Goal: Information Seeking & Learning: Learn about a topic

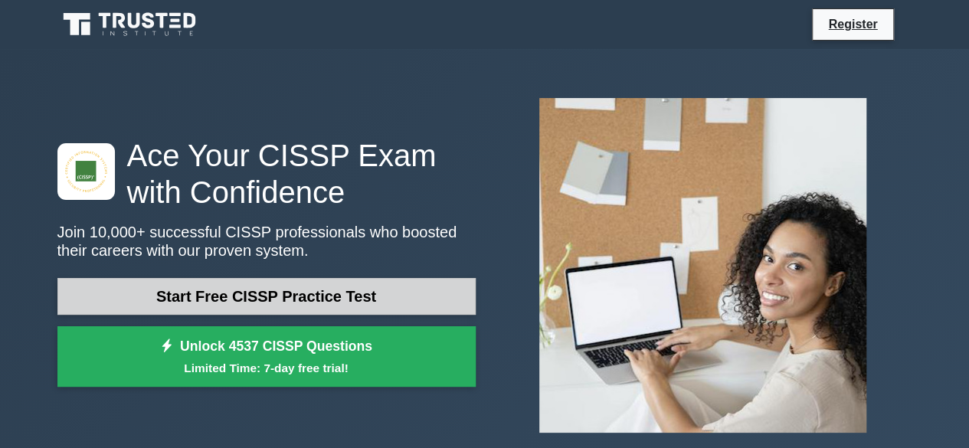
click at [435, 289] on link "Start Free CISSP Practice Test" at bounding box center [266, 296] width 418 height 37
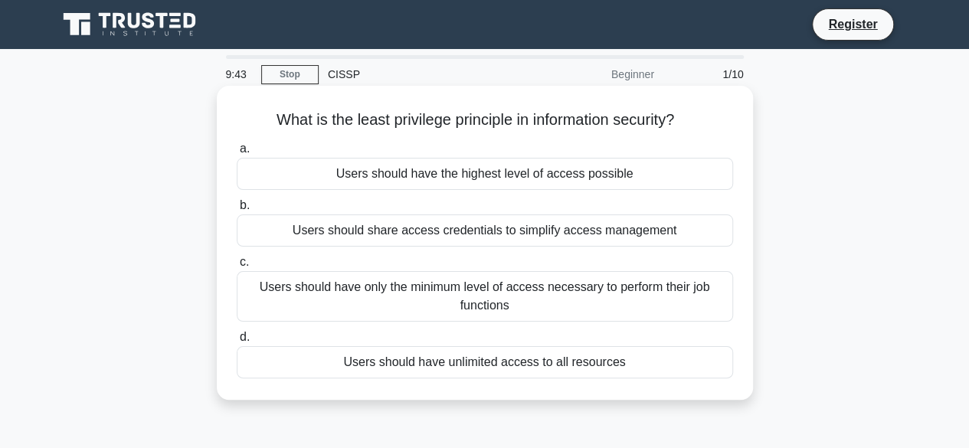
click at [433, 299] on div "Users should have only the minimum level of access necessary to perform their j…" at bounding box center [485, 296] width 496 height 51
click at [237, 267] on input "c. Users should have only the minimum level of access necessary to perform thei…" at bounding box center [237, 262] width 0 height 10
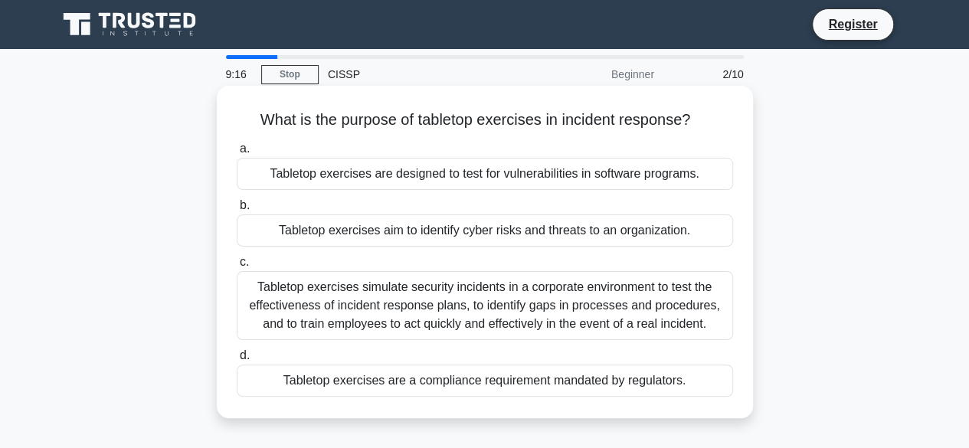
click at [596, 313] on div "Tabletop exercises simulate security incidents in a corporate environment to te…" at bounding box center [485, 305] width 496 height 69
click at [237, 267] on input "c. Tabletop exercises simulate security incidents in a corporate environment to…" at bounding box center [237, 262] width 0 height 10
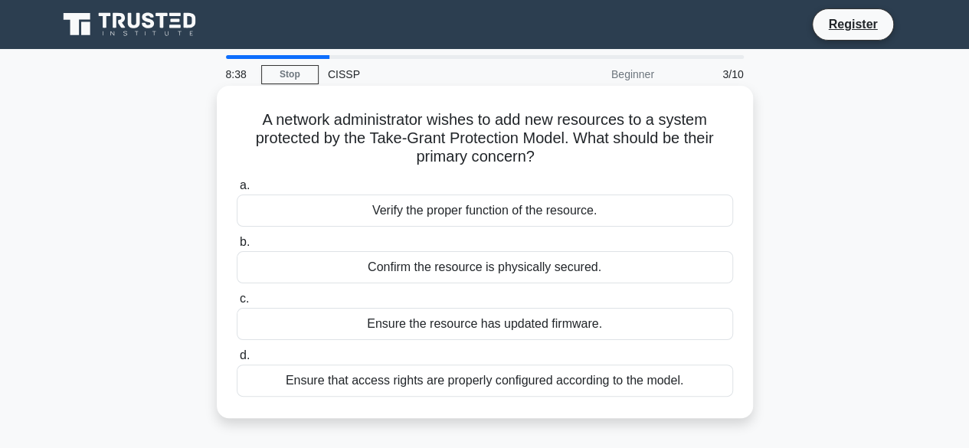
click at [534, 212] on div "Verify the proper function of the resource." at bounding box center [485, 211] width 496 height 32
click at [237, 191] on input "a. Verify the proper function of the resource." at bounding box center [237, 186] width 0 height 10
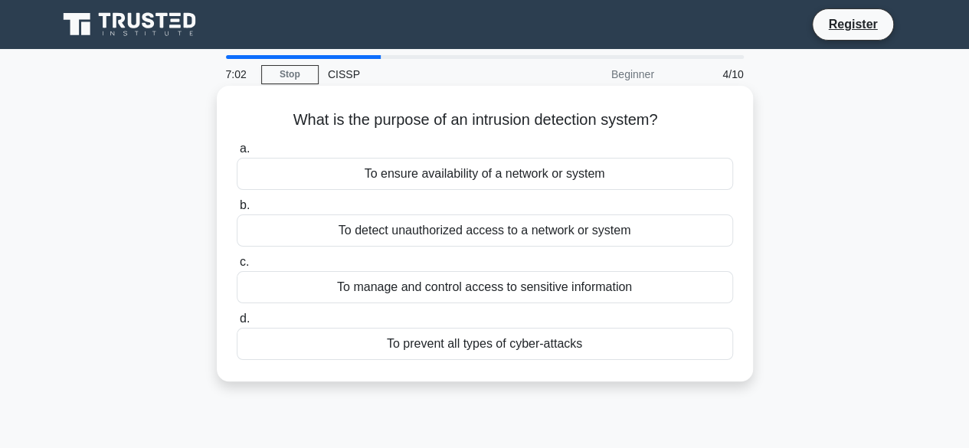
click at [567, 237] on div "To detect unauthorized access to a network or system" at bounding box center [485, 231] width 496 height 32
click at [237, 211] on input "b. To detect unauthorized access to a network or system" at bounding box center [237, 206] width 0 height 10
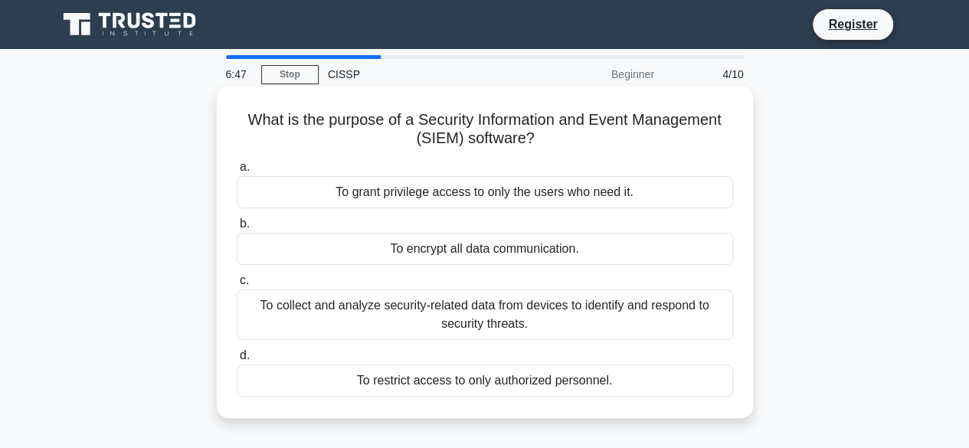
click at [598, 307] on div "To collect and analyze security-related data from devices to identify and respo…" at bounding box center [485, 315] width 496 height 51
click at [237, 286] on input "c. To collect and analyze security-related data from devices to identify and re…" at bounding box center [237, 281] width 0 height 10
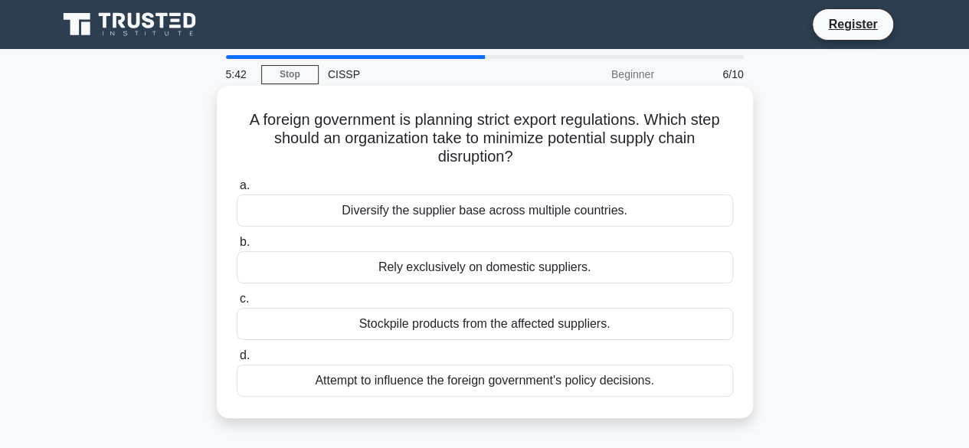
click at [509, 218] on div "Diversify the supplier base across multiple countries." at bounding box center [485, 211] width 496 height 32
click at [237, 191] on input "a. Diversify the supplier base across multiple countries." at bounding box center [237, 186] width 0 height 10
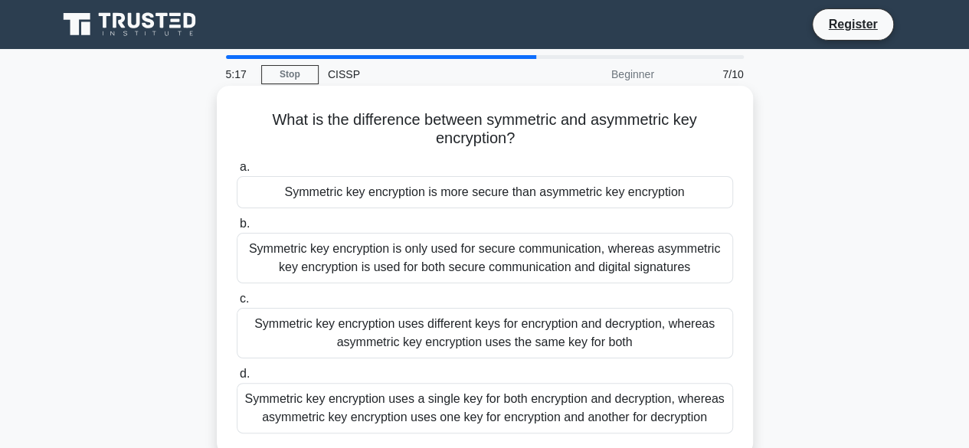
click at [663, 411] on div "Symmetric key encryption uses a single key for both encryption and decryption, …" at bounding box center [485, 408] width 496 height 51
click at [237, 379] on input "d. Symmetric key encryption uses a single key for both encryption and decryptio…" at bounding box center [237, 374] width 0 height 10
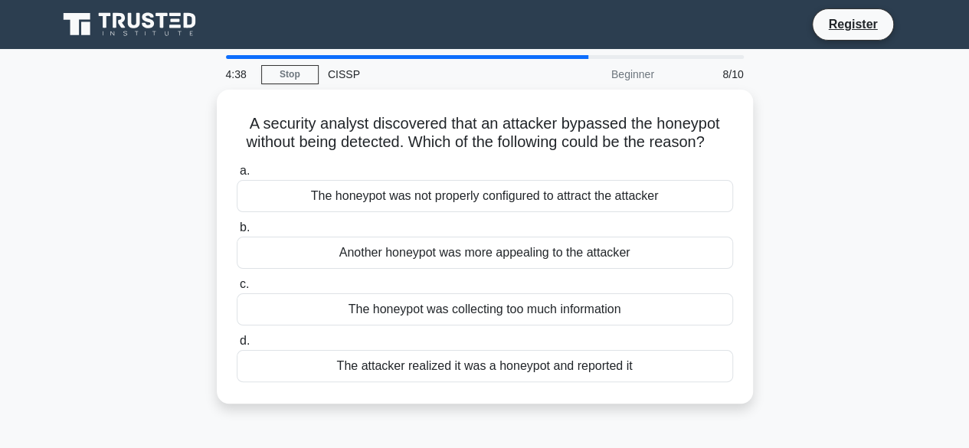
click at [860, 269] on div "A security analyst discovered that an attacker bypassed the honeypot without be…" at bounding box center [484, 256] width 873 height 332
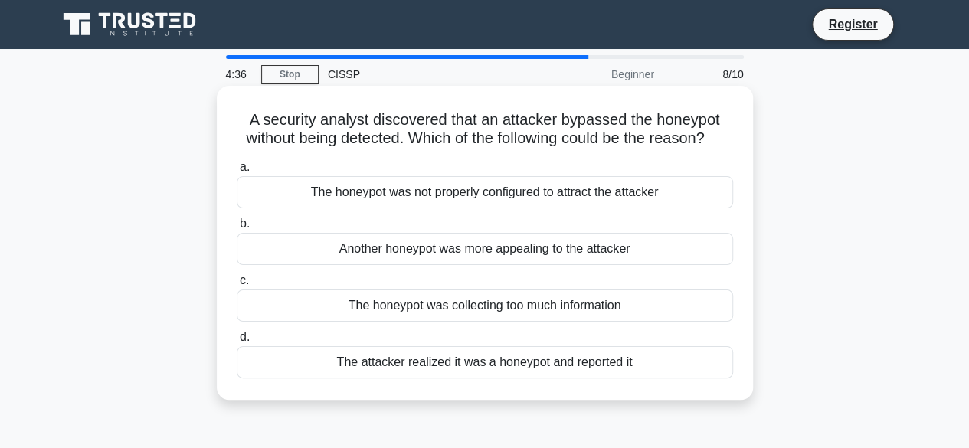
click at [683, 208] on div "The honeypot was not properly configured to attract the attacker" at bounding box center [485, 192] width 496 height 32
click at [237, 172] on input "a. The honeypot was not properly configured to attract the attacker" at bounding box center [237, 167] width 0 height 10
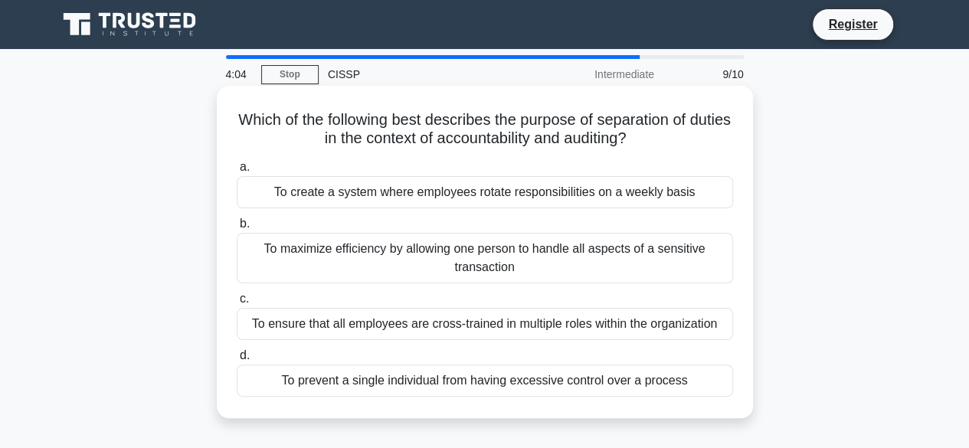
click at [603, 387] on div "To prevent a single individual from having excessive control over a process" at bounding box center [485, 381] width 496 height 32
click at [237, 361] on input "d. To prevent a single individual from having excessive control over a process" at bounding box center [237, 356] width 0 height 10
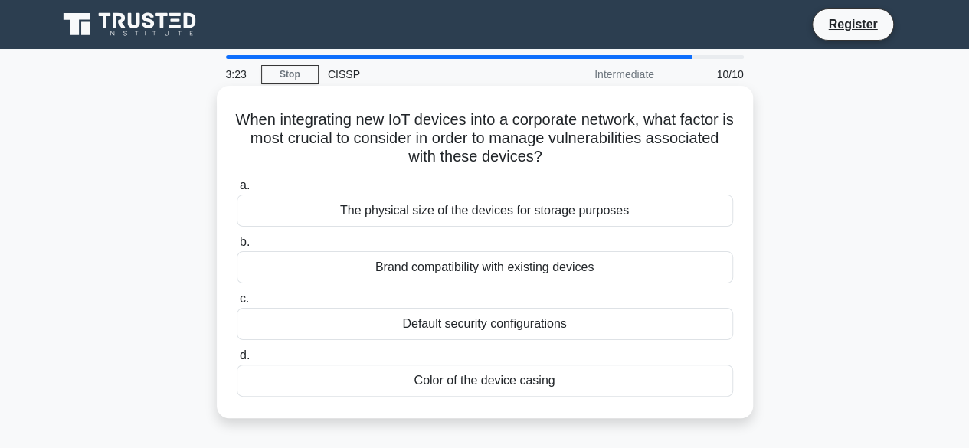
click at [560, 326] on div "Default security configurations" at bounding box center [485, 324] width 496 height 32
click at [237, 304] on input "c. Default security configurations" at bounding box center [237, 299] width 0 height 10
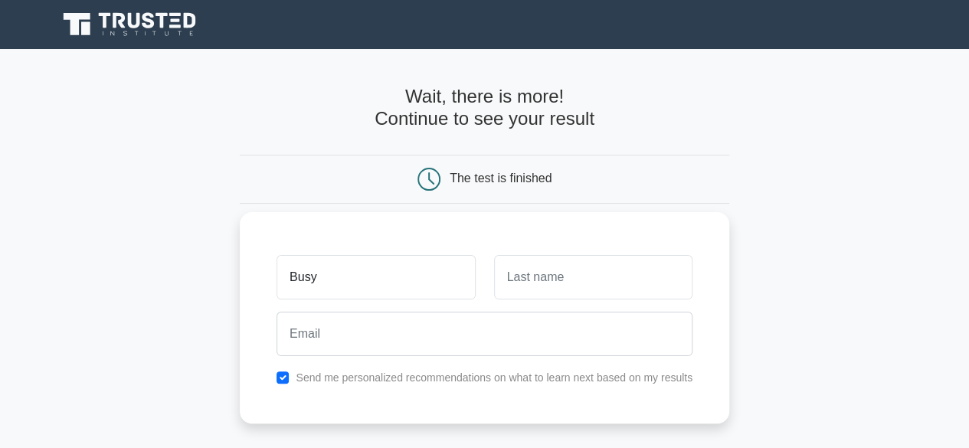
type input "Busy"
click at [588, 287] on input "text" at bounding box center [593, 277] width 198 height 44
type input "Bee"
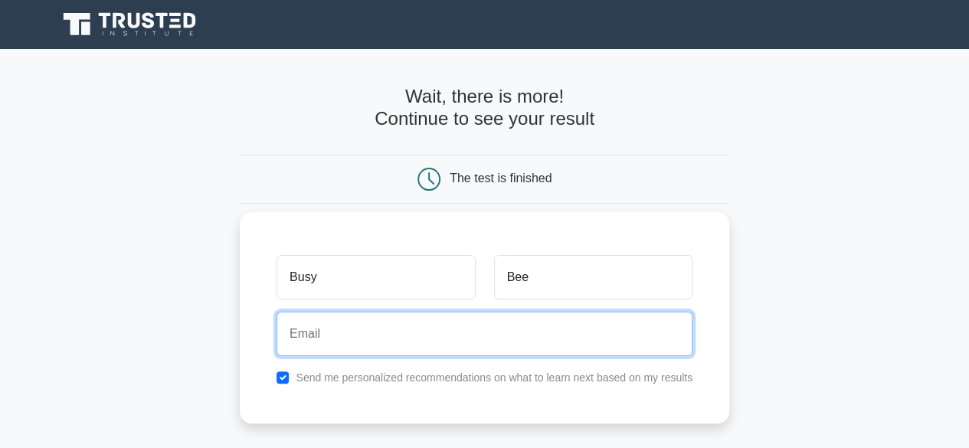
click at [575, 345] on input "email" at bounding box center [485, 334] width 416 height 44
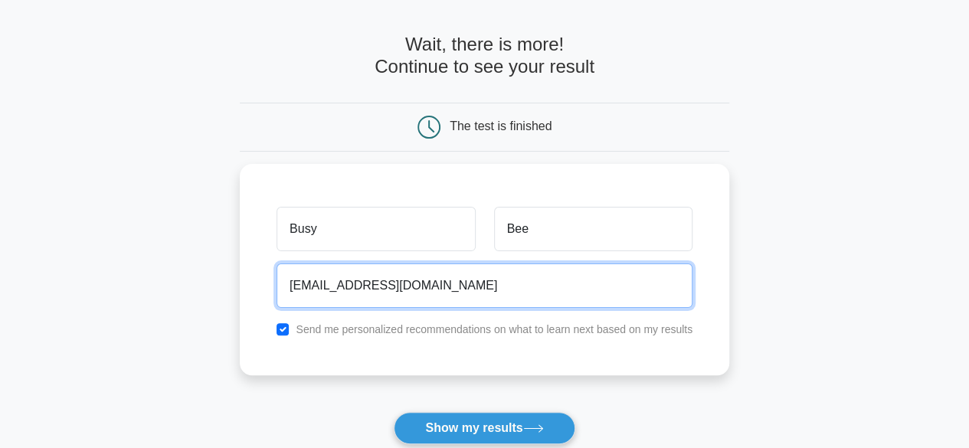
scroll to position [61, 0]
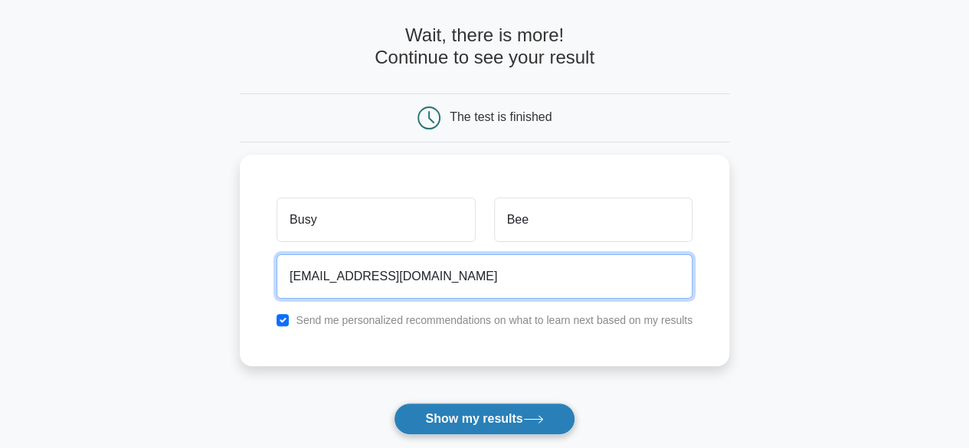
type input "Philander143@gmail.com"
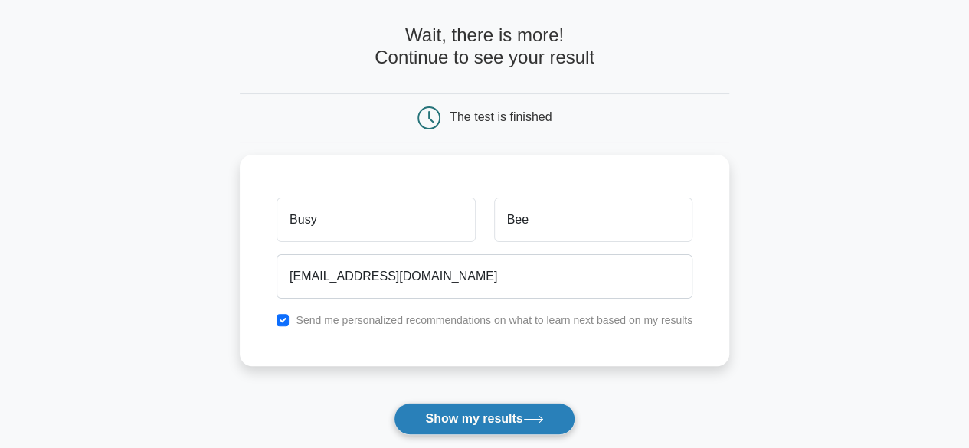
click at [519, 422] on button "Show my results" at bounding box center [484, 419] width 181 height 32
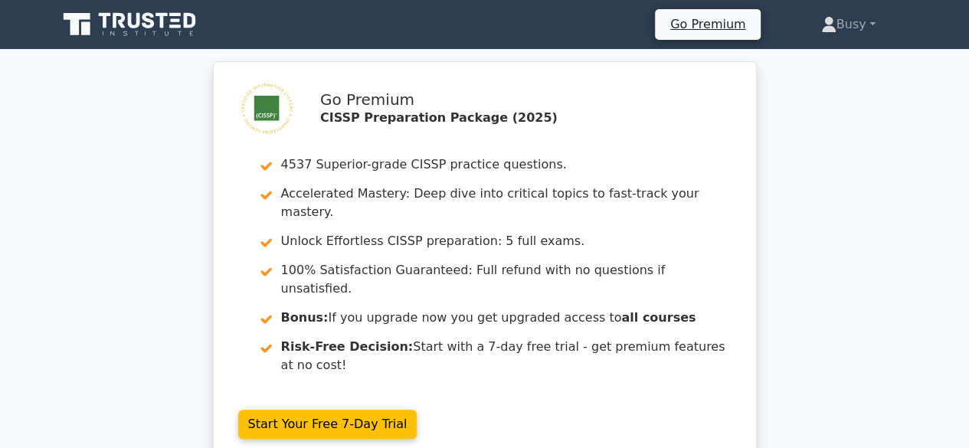
click at [811, 318] on div "Go Premium CISSP Preparation Package (2025) 4537 Superior-grade CISSP practice …" at bounding box center [484, 271] width 969 height 421
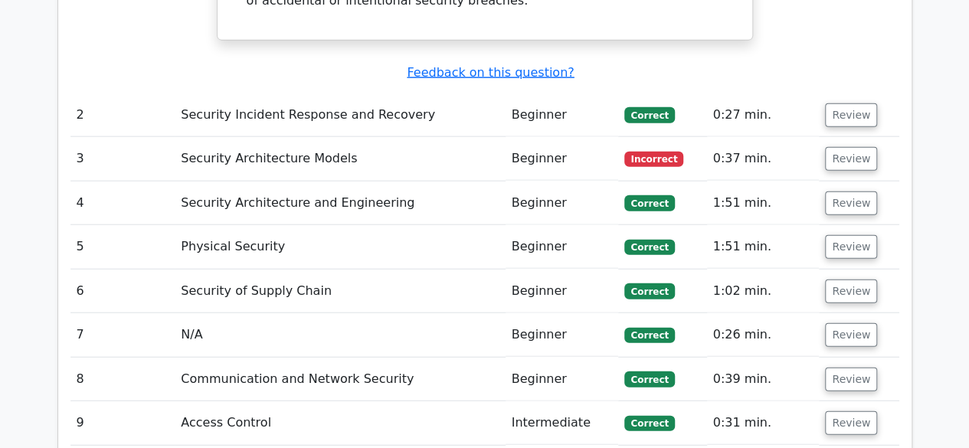
scroll to position [1777, 0]
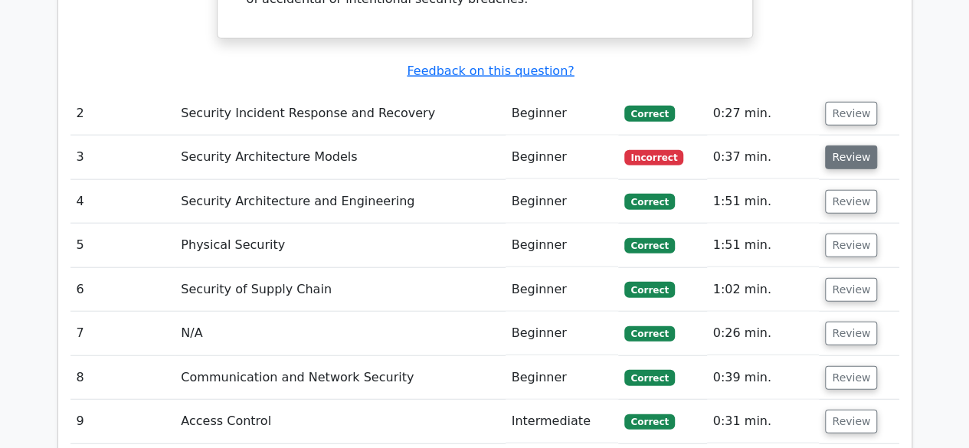
click at [853, 146] on button "Review" at bounding box center [851, 158] width 52 height 24
